Goal: Information Seeking & Learning: Learn about a topic

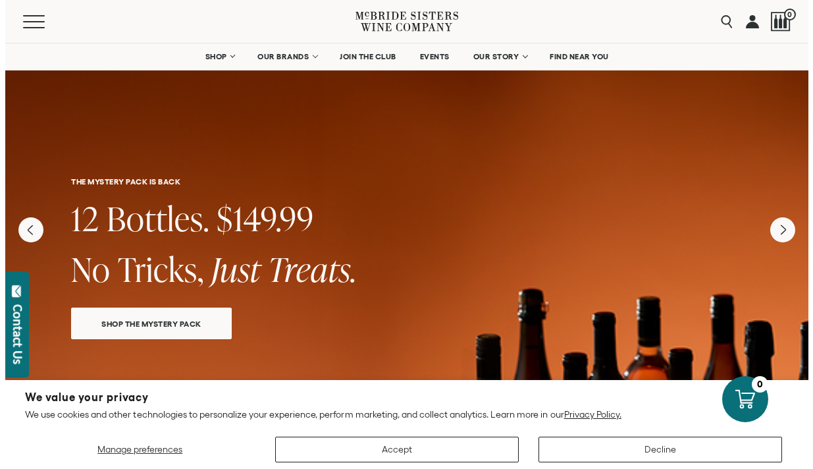
scroll to position [3, 0]
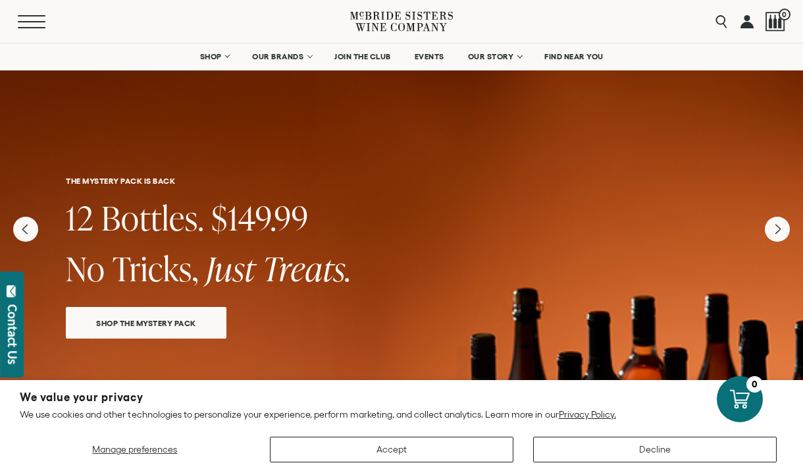
click at [36, 21] on span "Mobile Menu Trigger" at bounding box center [32, 21] width 28 height 1
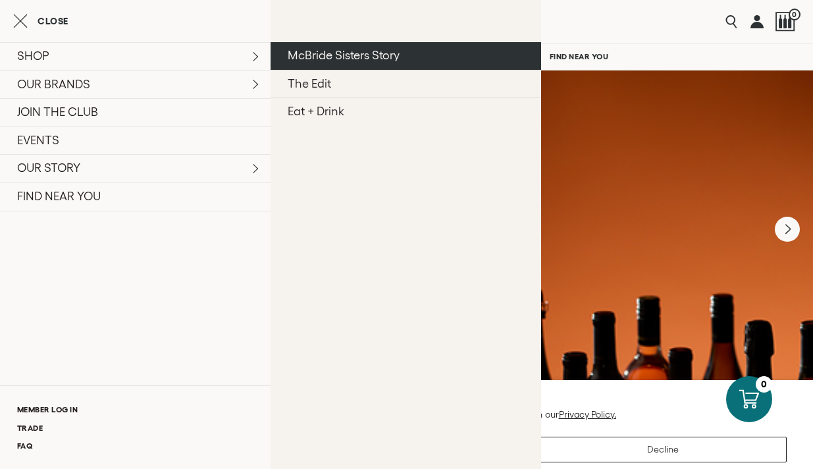
click at [270, 70] on link "McBride Sisters Story" at bounding box center [405, 56] width 270 height 28
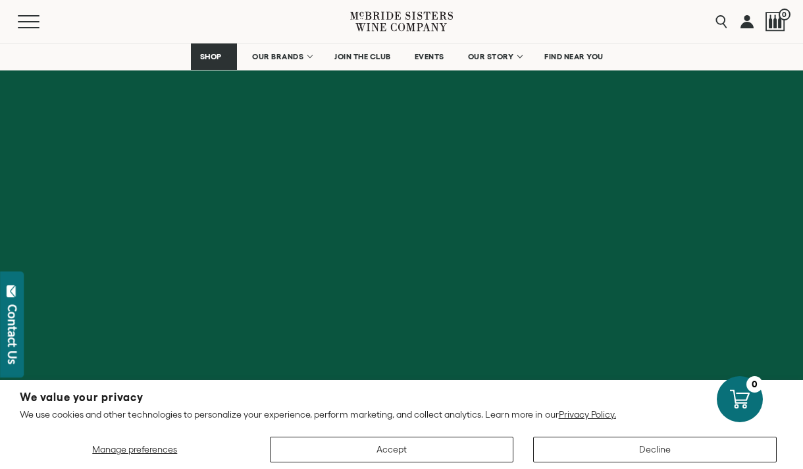
scroll to position [7699, 0]
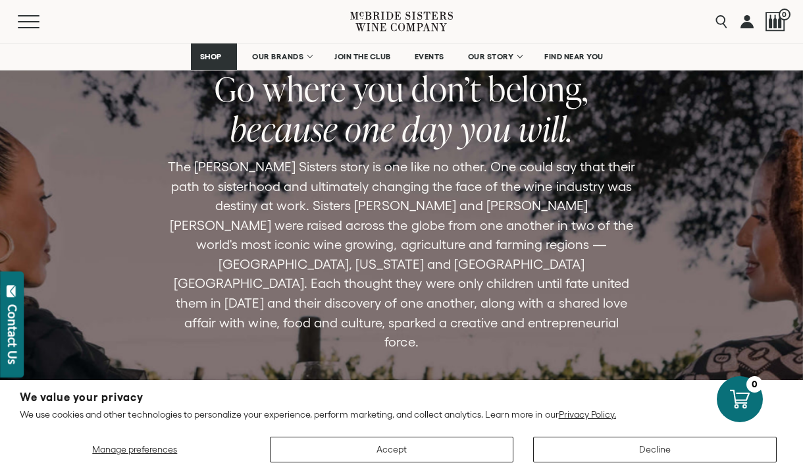
scroll to position [1028, 0]
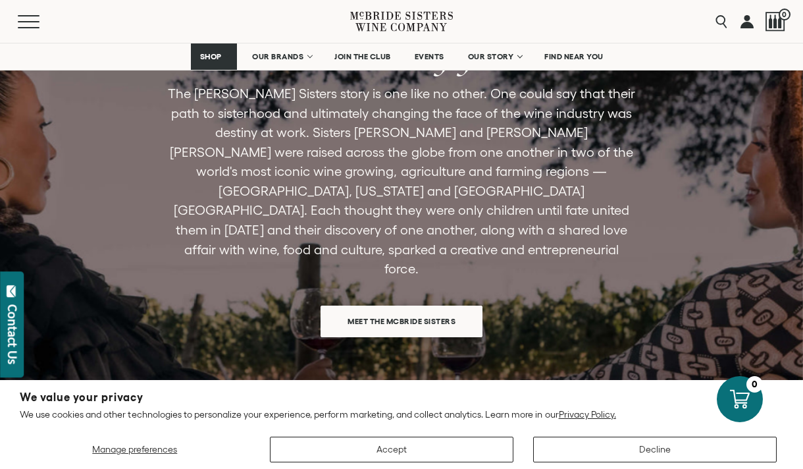
click at [395, 308] on span "Meet the McBride Sisters" at bounding box center [401, 321] width 154 height 26
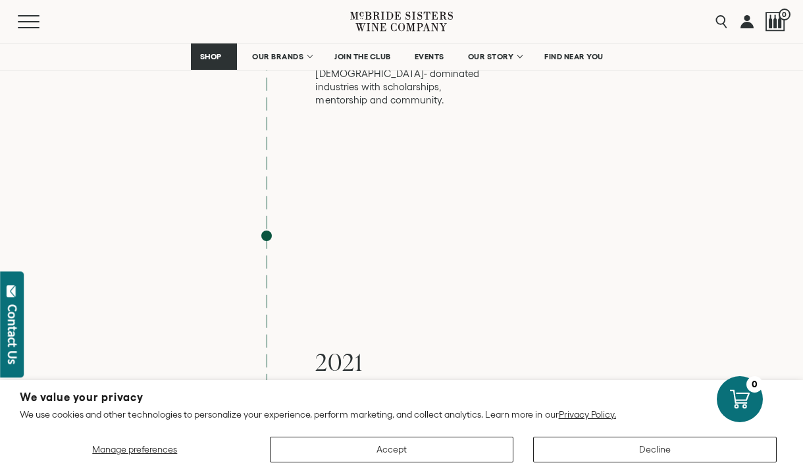
scroll to position [4695, 0]
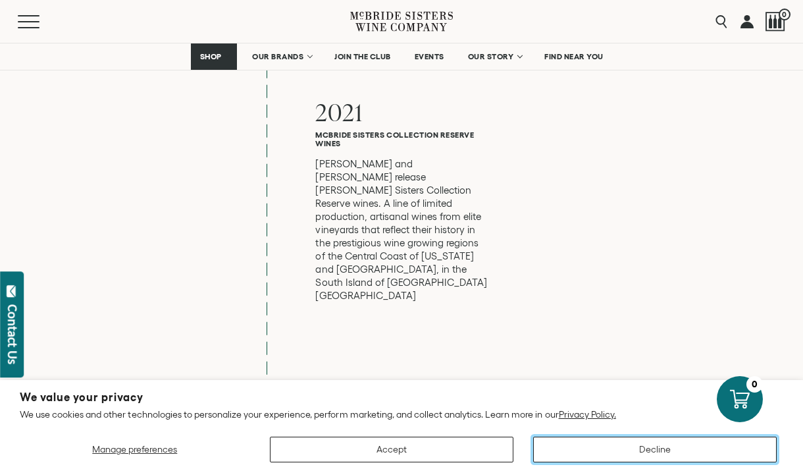
click at [655, 447] on button "Decline" at bounding box center [654, 449] width 243 height 26
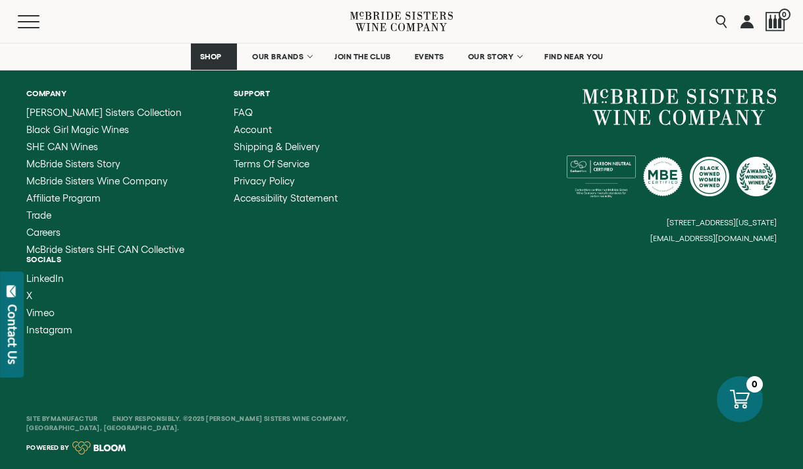
scroll to position [9586, 0]
click at [184, 97] on link "Company" at bounding box center [105, 93] width 158 height 9
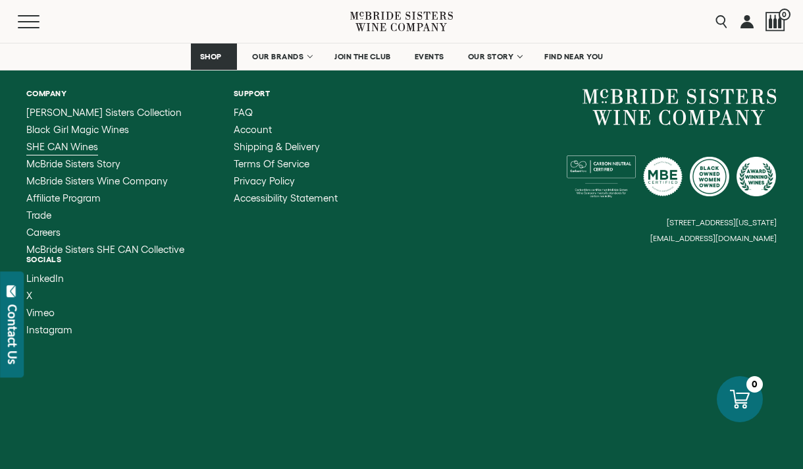
scroll to position [9820, 0]
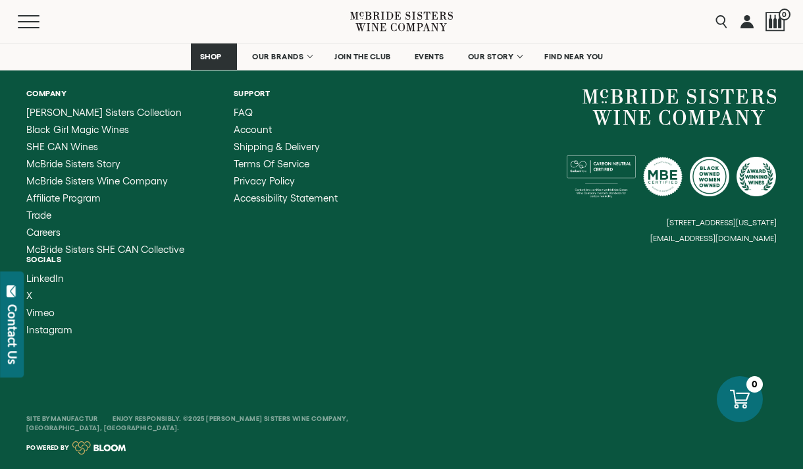
click at [239, 97] on link "Support" at bounding box center [286, 93] width 104 height 9
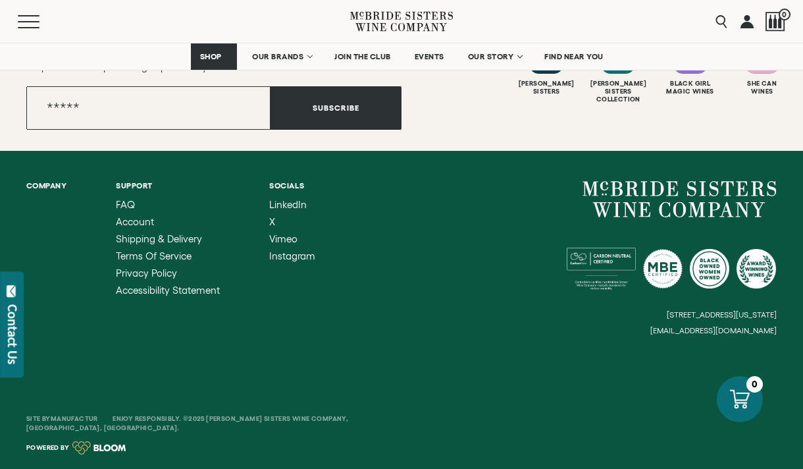
scroll to position [9749, 0]
click at [269, 190] on link "Socials" at bounding box center [292, 185] width 46 height 9
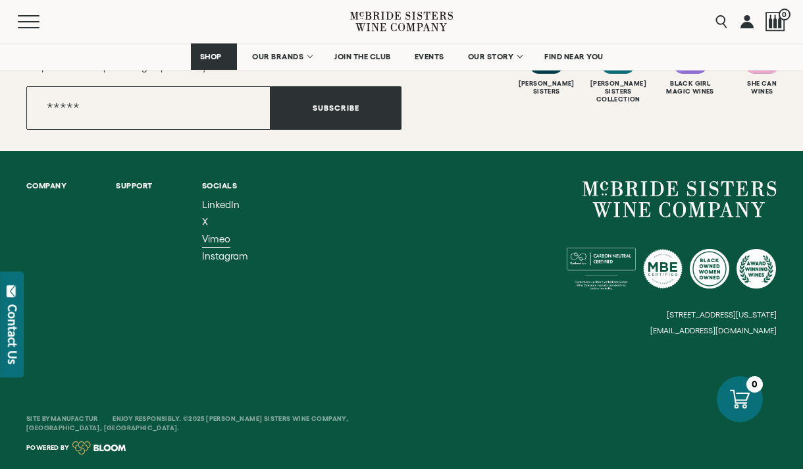
scroll to position [9702, 0]
click at [66, 181] on link "Company" at bounding box center [46, 185] width 40 height 9
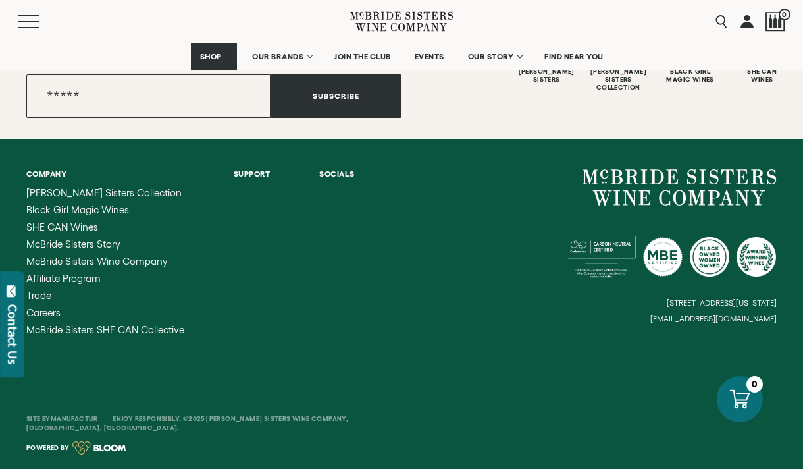
click at [0, 0] on span at bounding box center [0, 0] width 0 height 0
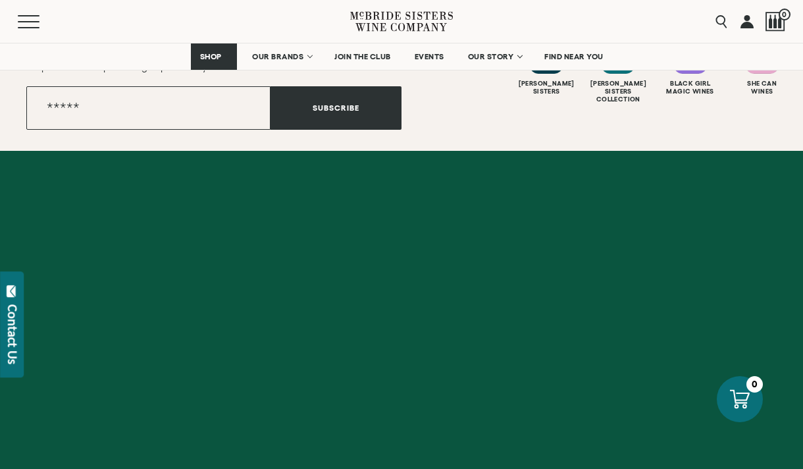
scroll to position [7880, 0]
